Goal: Check status: Check status

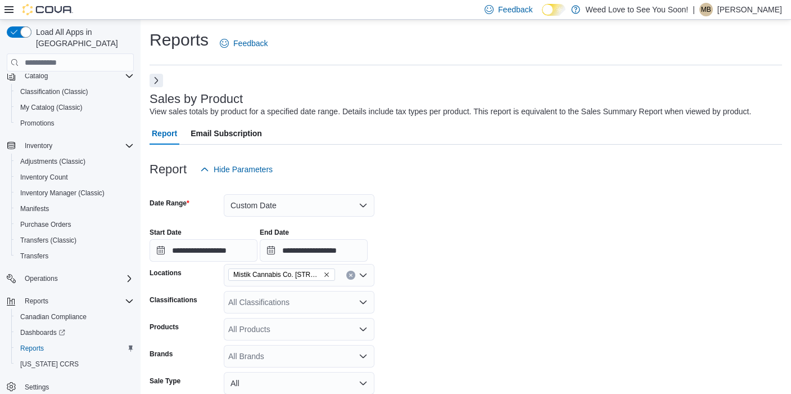
click at [155, 80] on button "Next" at bounding box center [156, 80] width 13 height 13
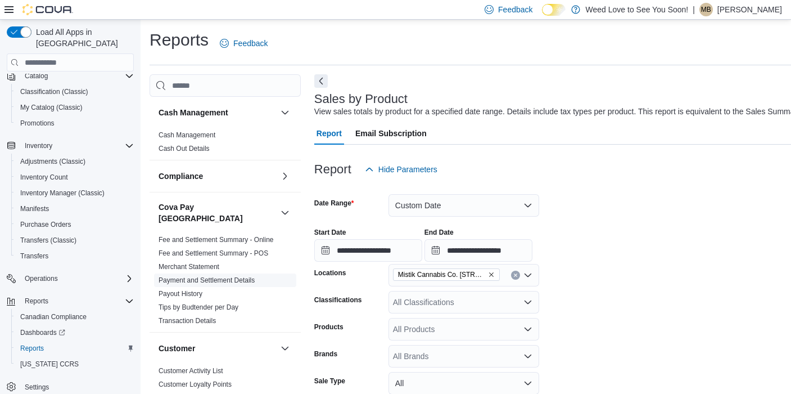
click at [188, 276] on link "Payment and Settlement Details" at bounding box center [207, 280] width 96 height 8
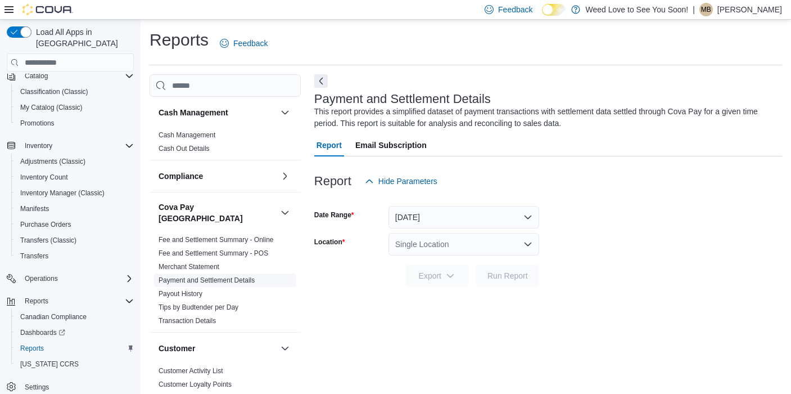
scroll to position [7, 0]
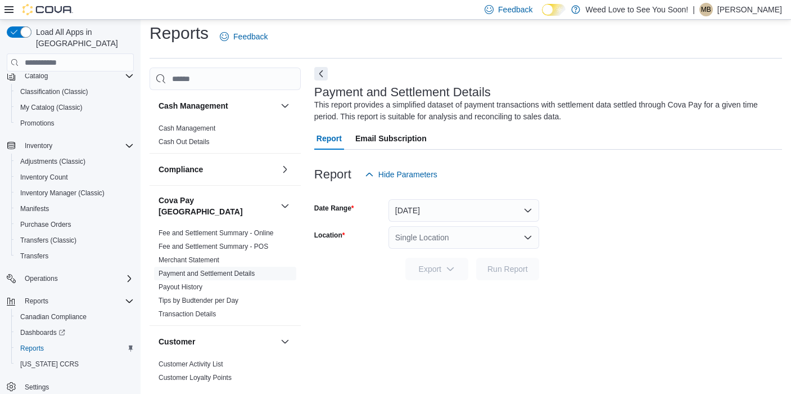
click at [322, 73] on button "Next" at bounding box center [320, 73] width 13 height 13
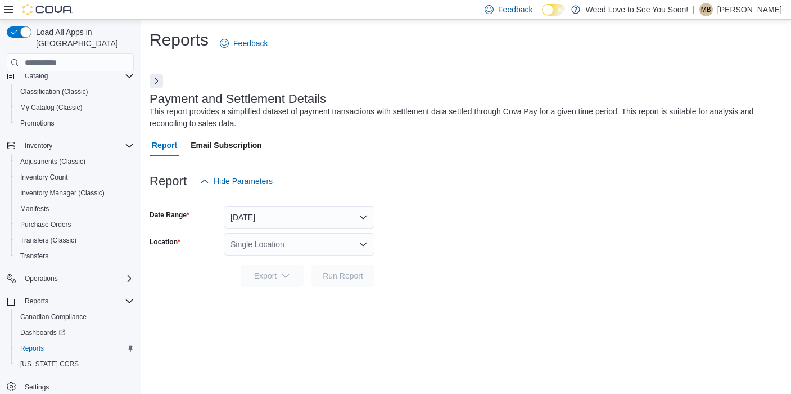
click at [306, 213] on button "[DATE]" at bounding box center [299, 217] width 151 height 22
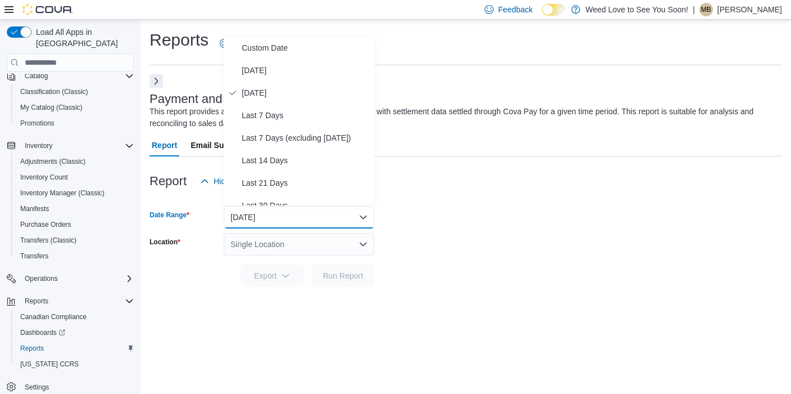
click at [424, 178] on div "Report Hide Parameters" at bounding box center [466, 181] width 632 height 22
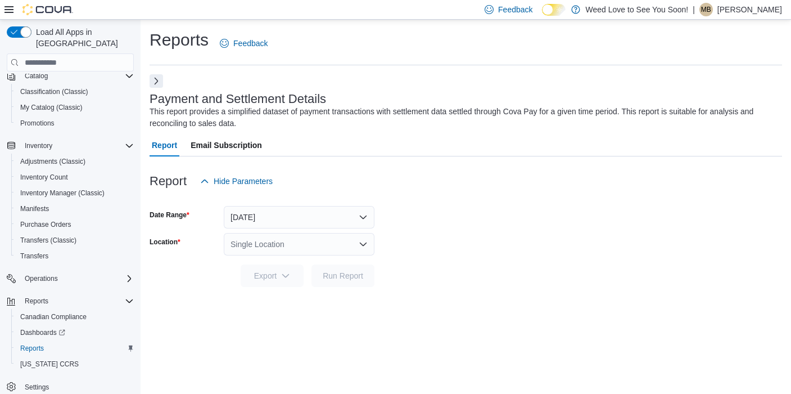
click at [308, 245] on div "Single Location" at bounding box center [299, 244] width 151 height 22
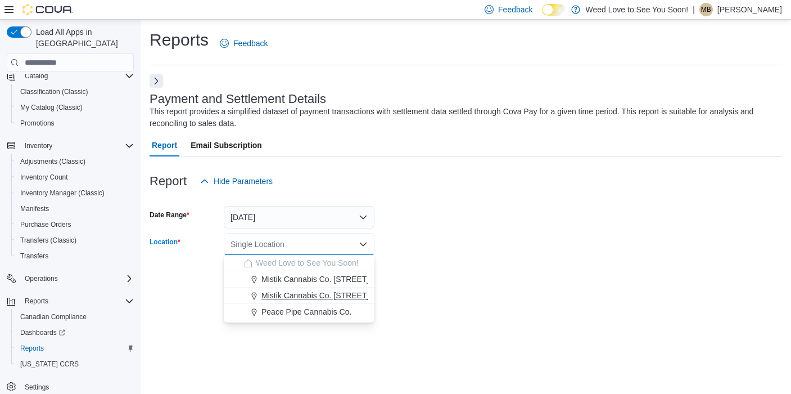
click at [300, 296] on span "Mistik Cannabis Co. [STREET_ADDRESS]" at bounding box center [336, 295] width 150 height 11
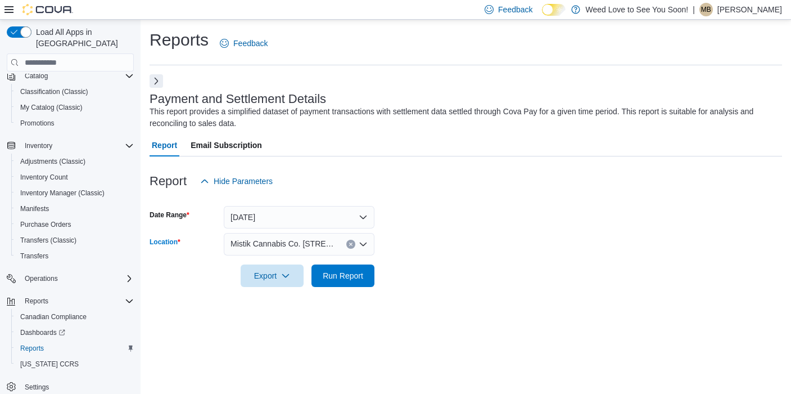
click at [438, 234] on form "Date Range [DATE] Location Mistik Cannabis Co. [STREET_ADDRESS] Combo box. Sele…" at bounding box center [466, 239] width 632 height 94
click at [352, 275] on span "Run Report" at bounding box center [343, 274] width 40 height 11
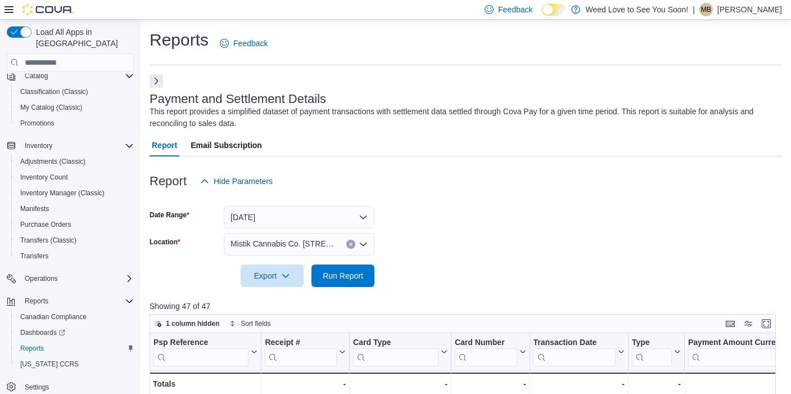
click at [300, 206] on button "[DATE]" at bounding box center [299, 217] width 151 height 22
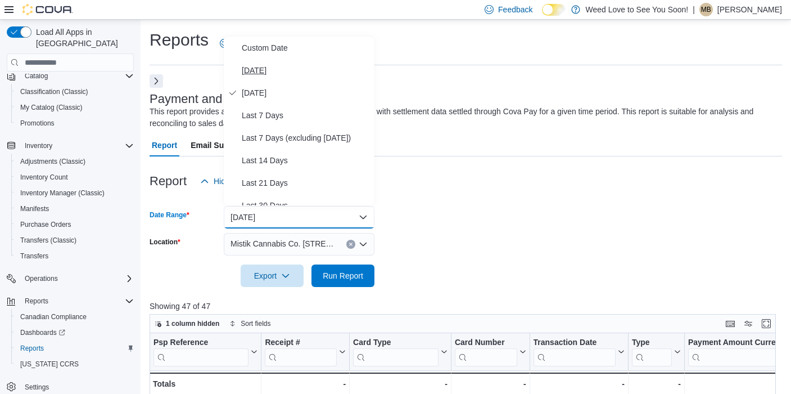
click at [285, 72] on span "[DATE]" at bounding box center [306, 70] width 128 height 13
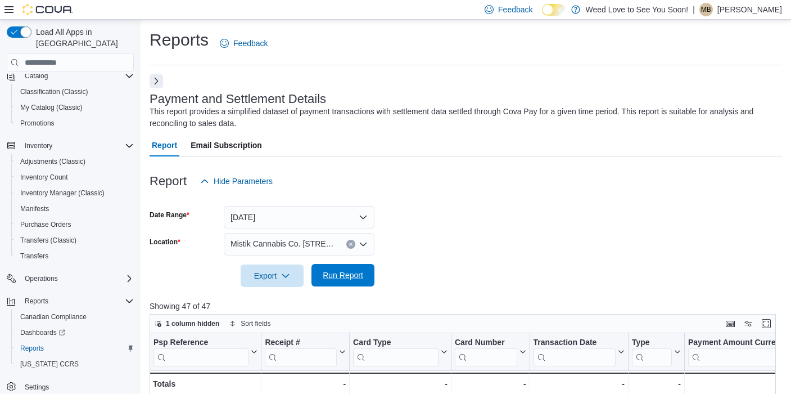
click at [350, 273] on span "Run Report" at bounding box center [343, 274] width 40 height 11
